Goal: Entertainment & Leisure: Consume media (video, audio)

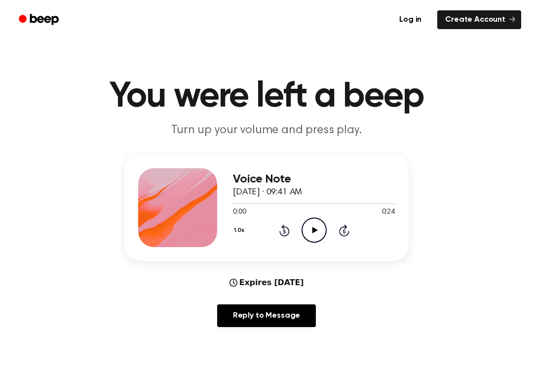
click at [321, 206] on div at bounding box center [314, 203] width 162 height 8
click at [315, 246] on div "Voice Note [DATE] · 09:41 AM 0:13 0:24 Your browser does not support the [objec…" at bounding box center [314, 207] width 162 height 79
click at [316, 231] on icon at bounding box center [314, 230] width 5 height 6
click at [287, 231] on icon "Rewind 5 seconds" at bounding box center [284, 230] width 11 height 13
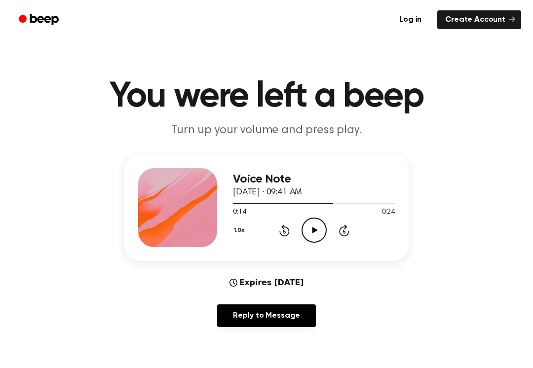
click at [288, 232] on icon at bounding box center [284, 231] width 10 height 12
click at [289, 233] on icon at bounding box center [284, 231] width 10 height 12
click at [292, 236] on div "1.0x Rewind 5 seconds Play Audio Skip 5 seconds" at bounding box center [314, 230] width 162 height 25
click at [288, 228] on icon at bounding box center [284, 231] width 10 height 12
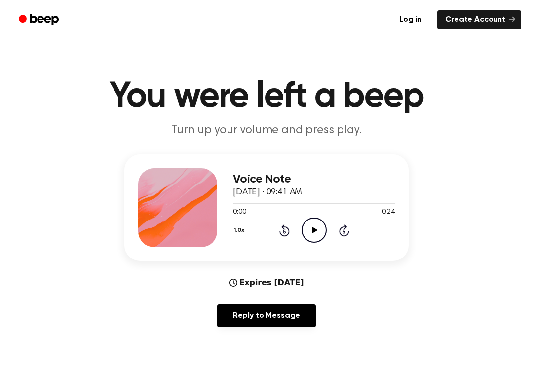
click at [293, 233] on div "1.0x Rewind 5 seconds Play Audio Skip 5 seconds" at bounding box center [314, 230] width 162 height 25
click at [324, 225] on circle at bounding box center [314, 230] width 24 height 24
click at [310, 248] on div "Voice Note [DATE] · 09:41 AM 0:03 0:24 Your browser does not support the [objec…" at bounding box center [266, 207] width 284 height 107
click at [311, 223] on icon "Pause Audio" at bounding box center [314, 230] width 25 height 25
click at [268, 228] on div "1.0x Rewind 5 seconds Play Audio Skip 5 seconds" at bounding box center [314, 230] width 162 height 25
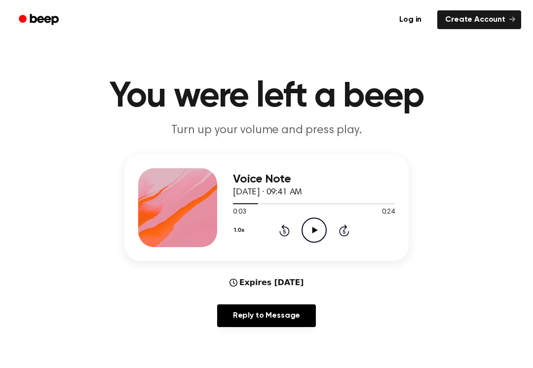
click at [267, 228] on div "1.0x Rewind 5 seconds Play Audio Skip 5 seconds" at bounding box center [314, 230] width 162 height 25
click at [280, 230] on icon "Rewind 5 seconds" at bounding box center [284, 230] width 11 height 13
click at [284, 225] on icon "Rewind 5 seconds" at bounding box center [284, 230] width 11 height 13
click at [325, 225] on icon "Play Audio" at bounding box center [314, 230] width 25 height 25
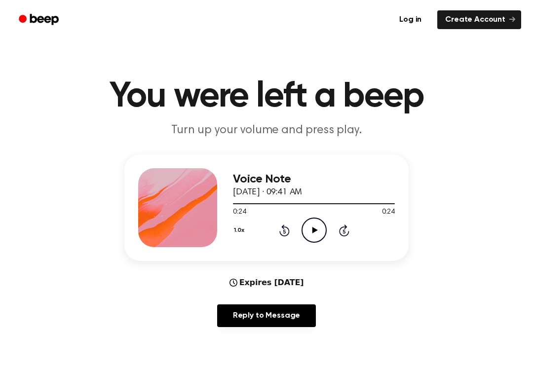
click at [532, 344] on main "You were left a beep Turn up your volume and press play. Voice Note [DATE] · 09…" at bounding box center [266, 318] width 533 height 636
